Goal: Task Accomplishment & Management: Complete application form

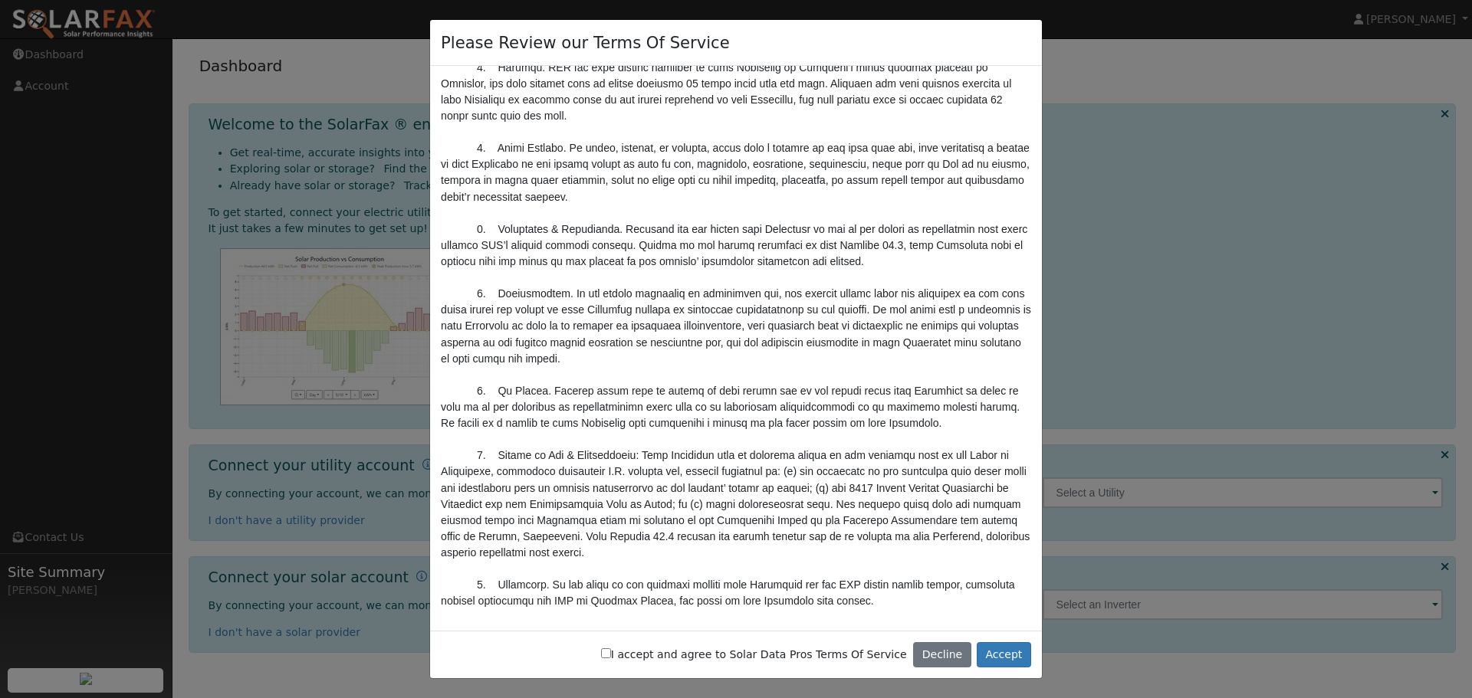
scroll to position [5042, 0]
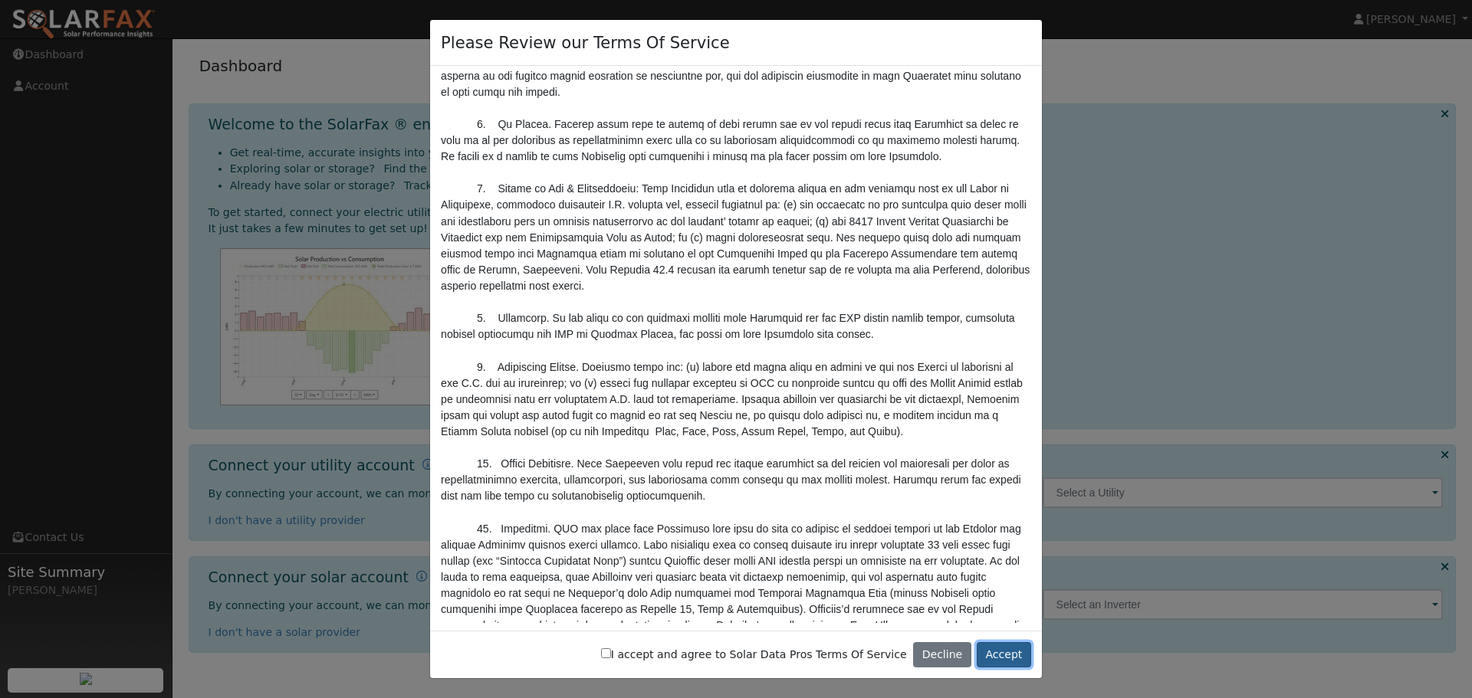
click at [1002, 654] on button "Accept" at bounding box center [1004, 655] width 54 height 26
click at [668, 656] on label "I accept and agree to Solar Data Pros Terms Of Service" at bounding box center [754, 655] width 306 height 16
click at [611, 656] on input "I accept and agree to Solar Data Pros Terms Of Service" at bounding box center [606, 654] width 10 height 10
checkbox input "true"
click at [1000, 659] on button "Accept" at bounding box center [1004, 655] width 54 height 26
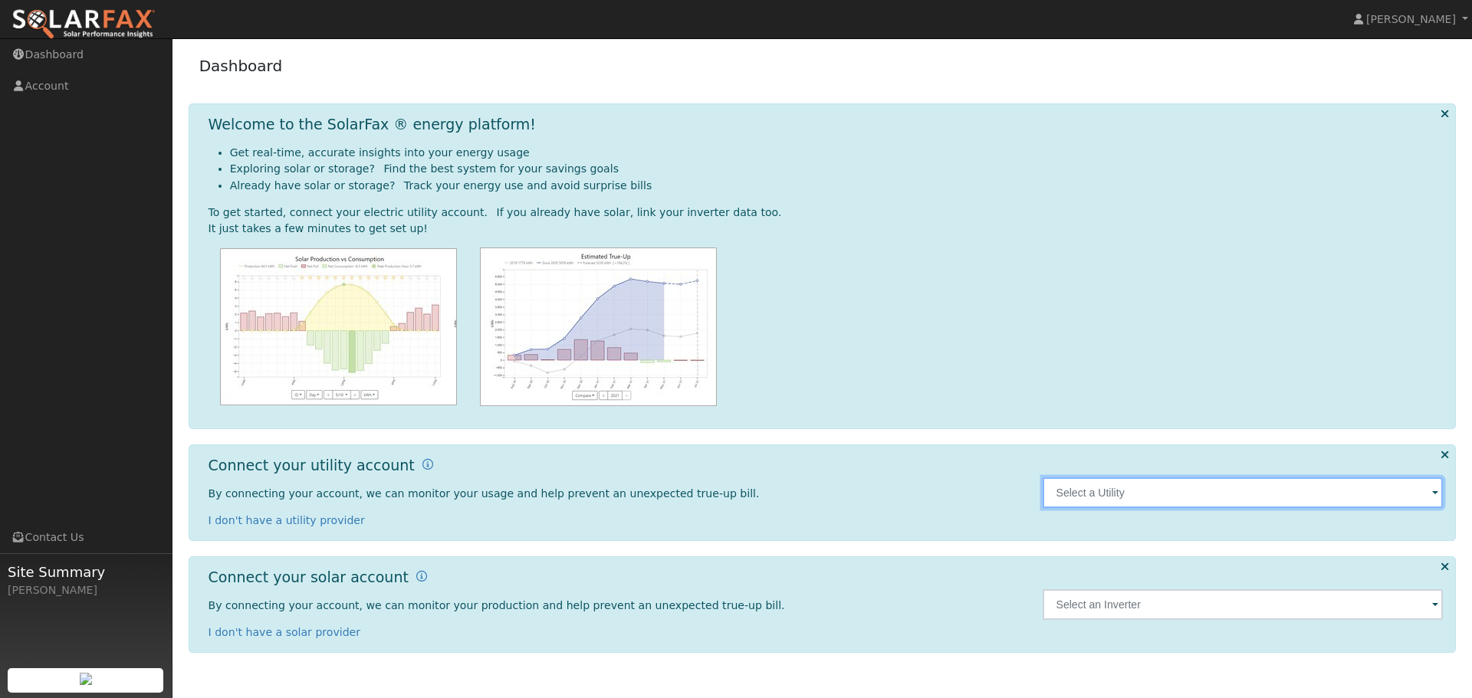
click at [1167, 499] on input "text" at bounding box center [1243, 493] width 401 height 31
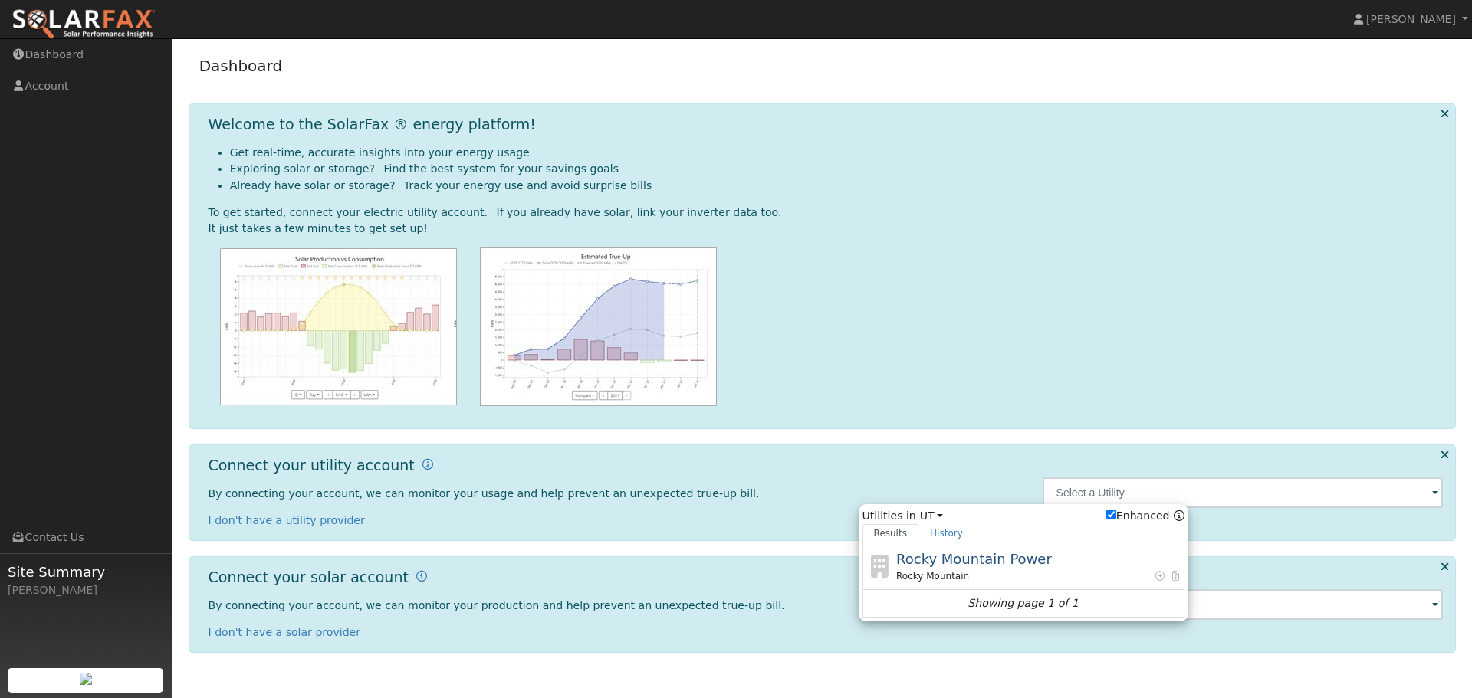
click at [970, 566] on span "Rocky Mountain Power" at bounding box center [974, 559] width 156 height 16
type input "Rocky Mountain"
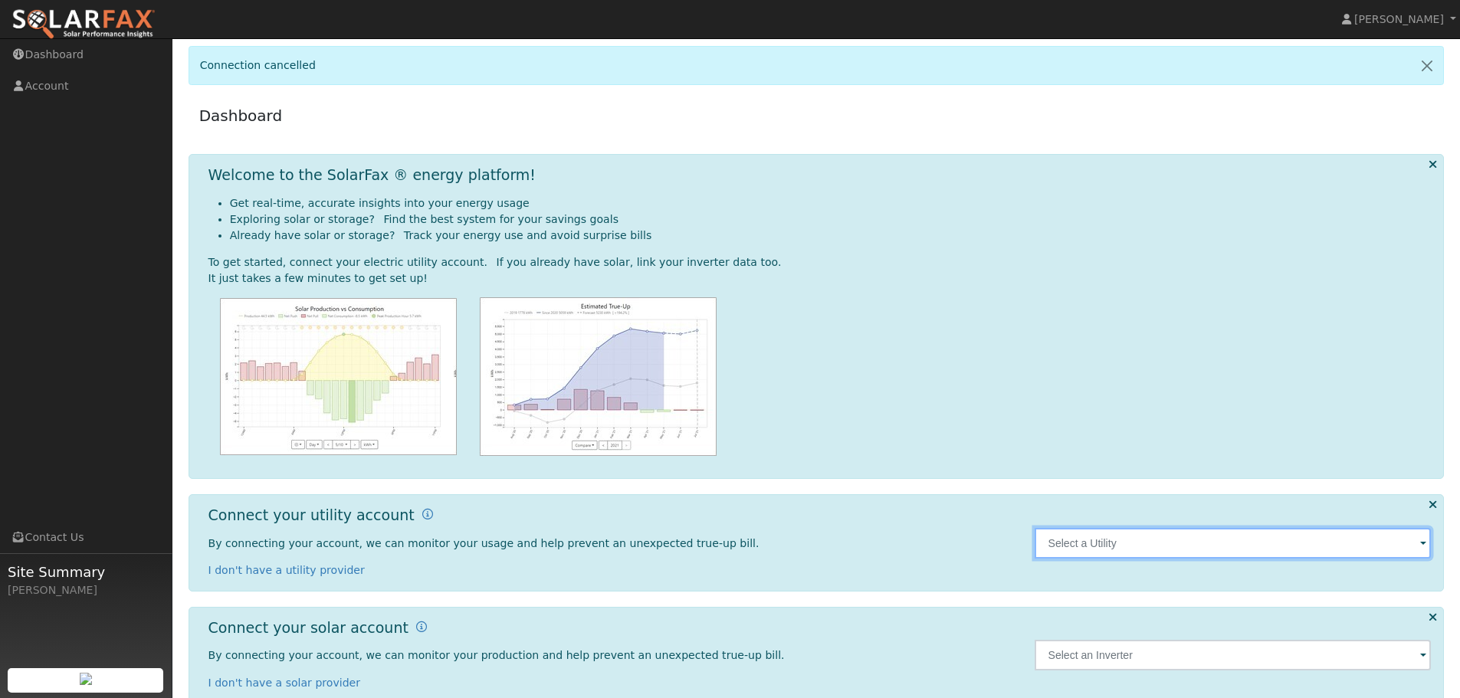
click at [1127, 541] on input "text" at bounding box center [1233, 543] width 397 height 31
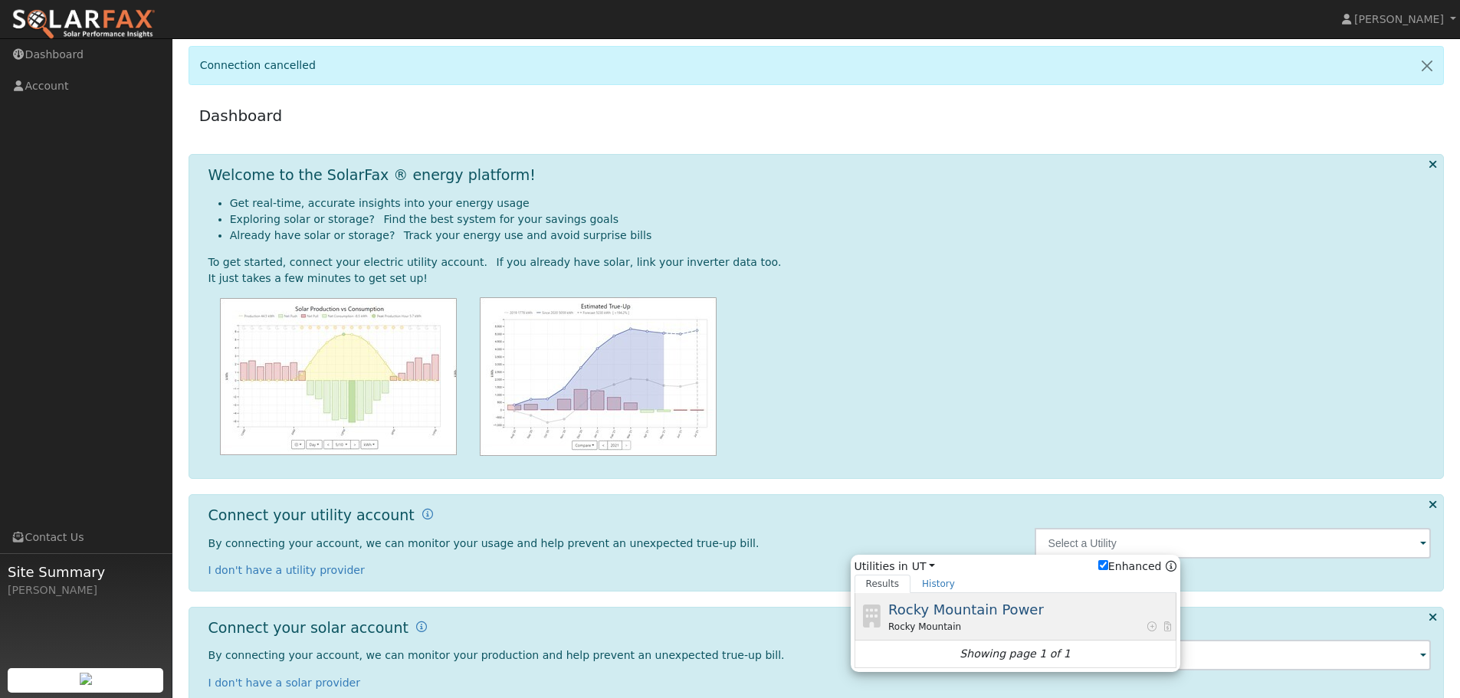
click at [1034, 606] on div "Rocky Mountain Power Rocky Mountain" at bounding box center [1030, 616] width 284 height 34
type input "Rocky Mountain"
